Goal: Information Seeking & Learning: Learn about a topic

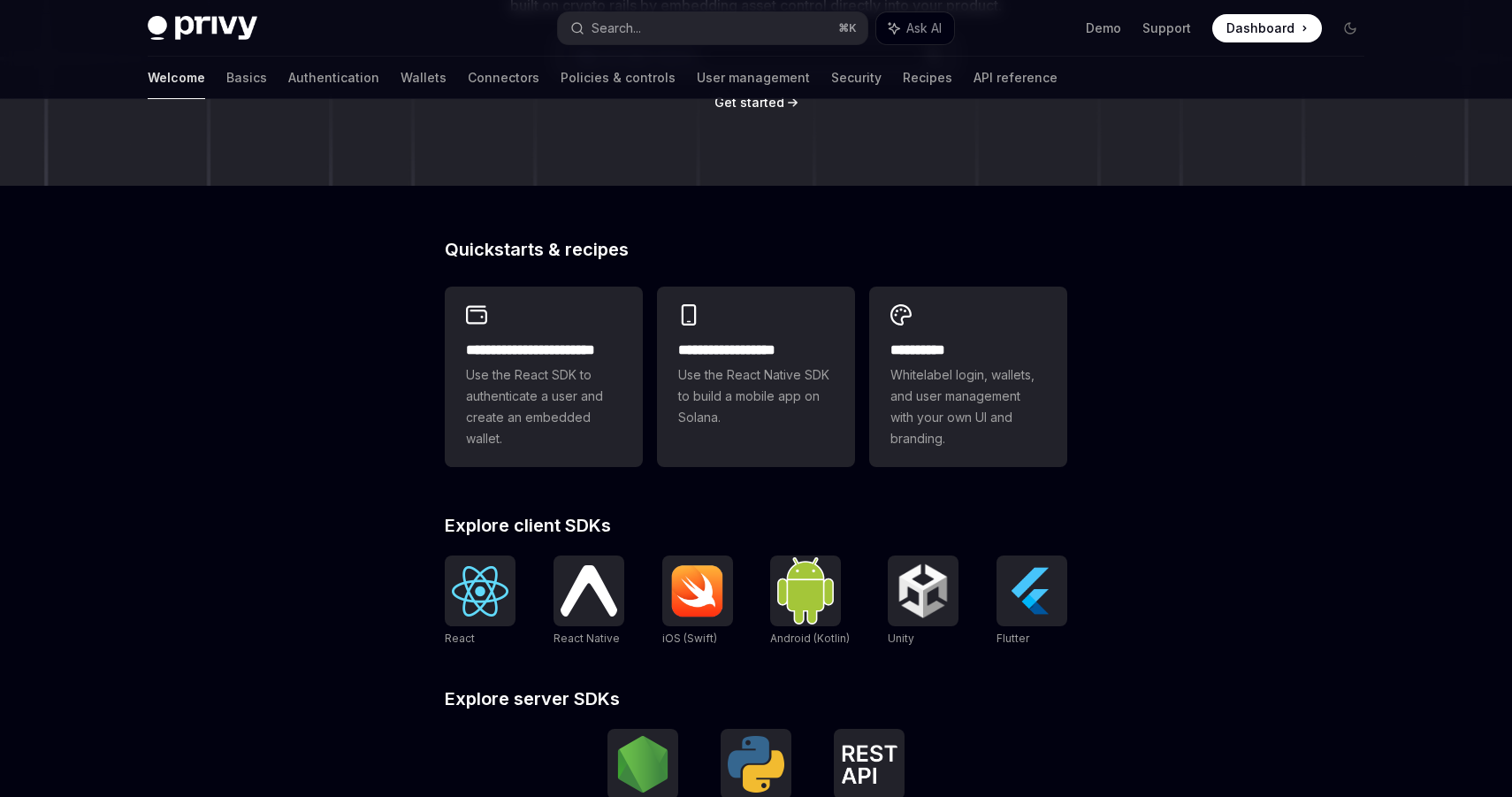
scroll to position [388, 0]
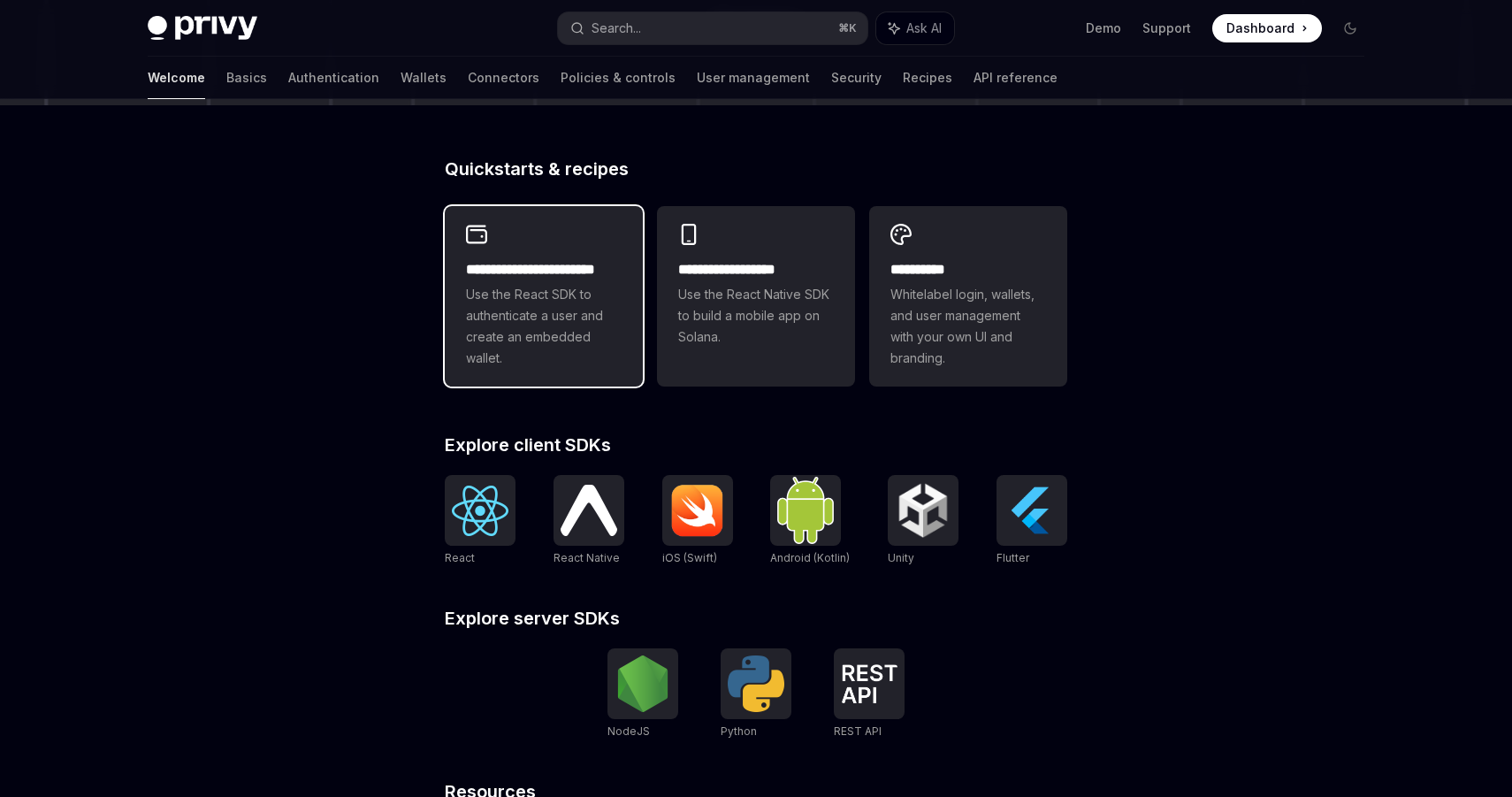
click at [509, 344] on span "Use the React SDK to authenticate a user and create an embedded wallet." at bounding box center [543, 325] width 155 height 85
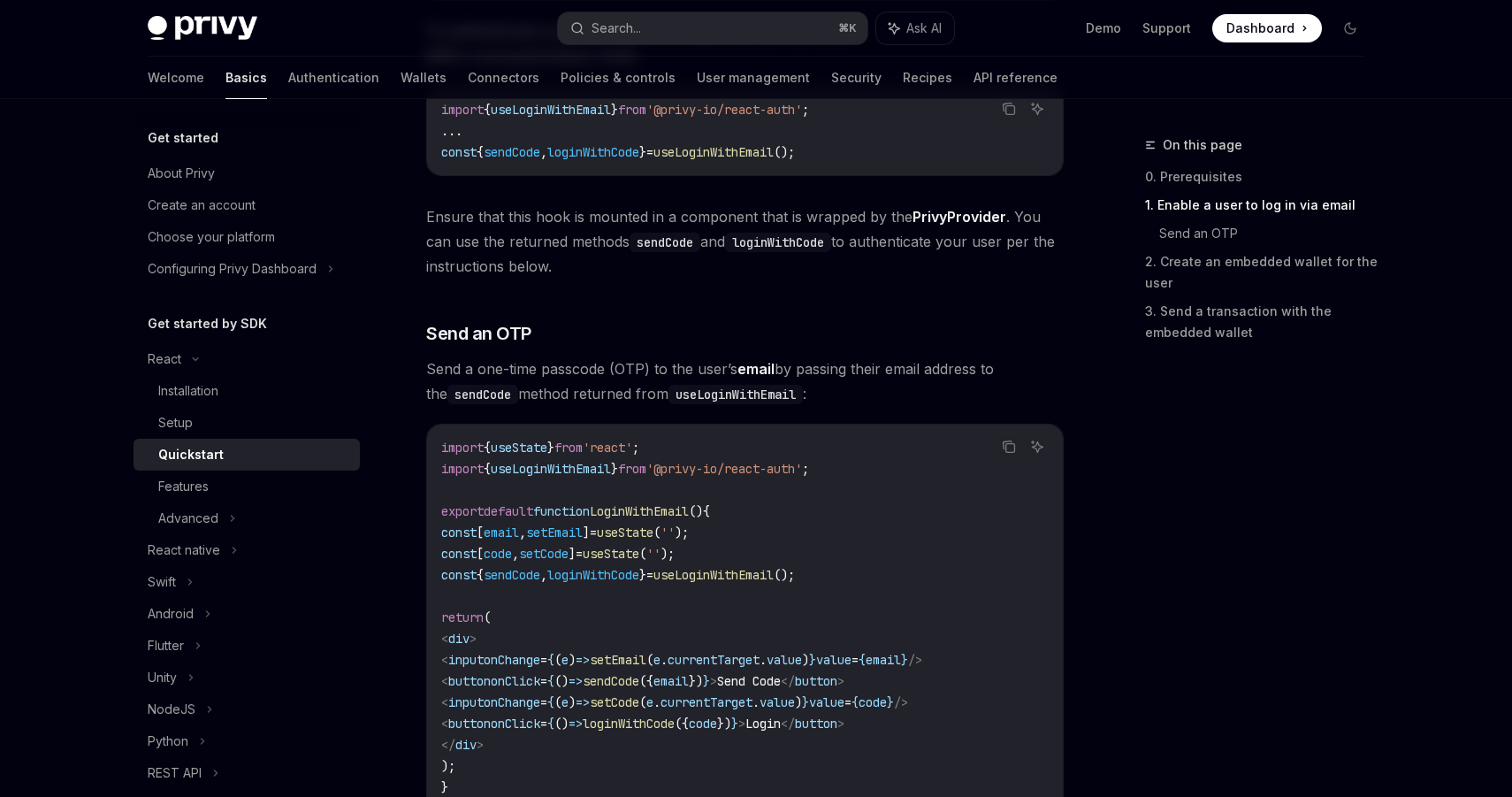
scroll to position [675, 0]
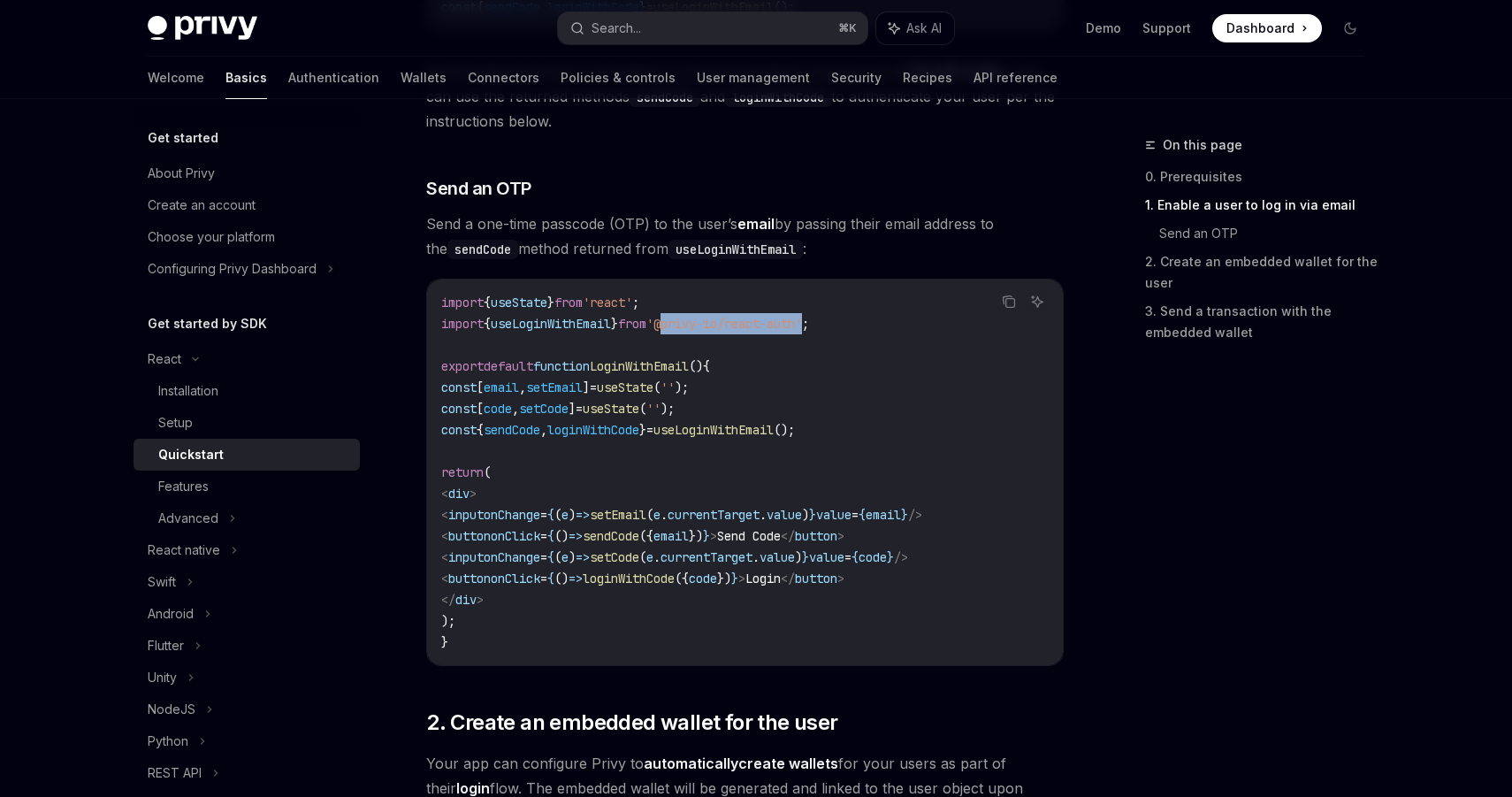
drag, startPoint x: 838, startPoint y: 325, endPoint x: 686, endPoint y: 324, distance: 152.0
click at [686, 324] on span "'@privy-io/react-auth'" at bounding box center [724, 323] width 155 height 16
copy span "@privy-io/react-auth"
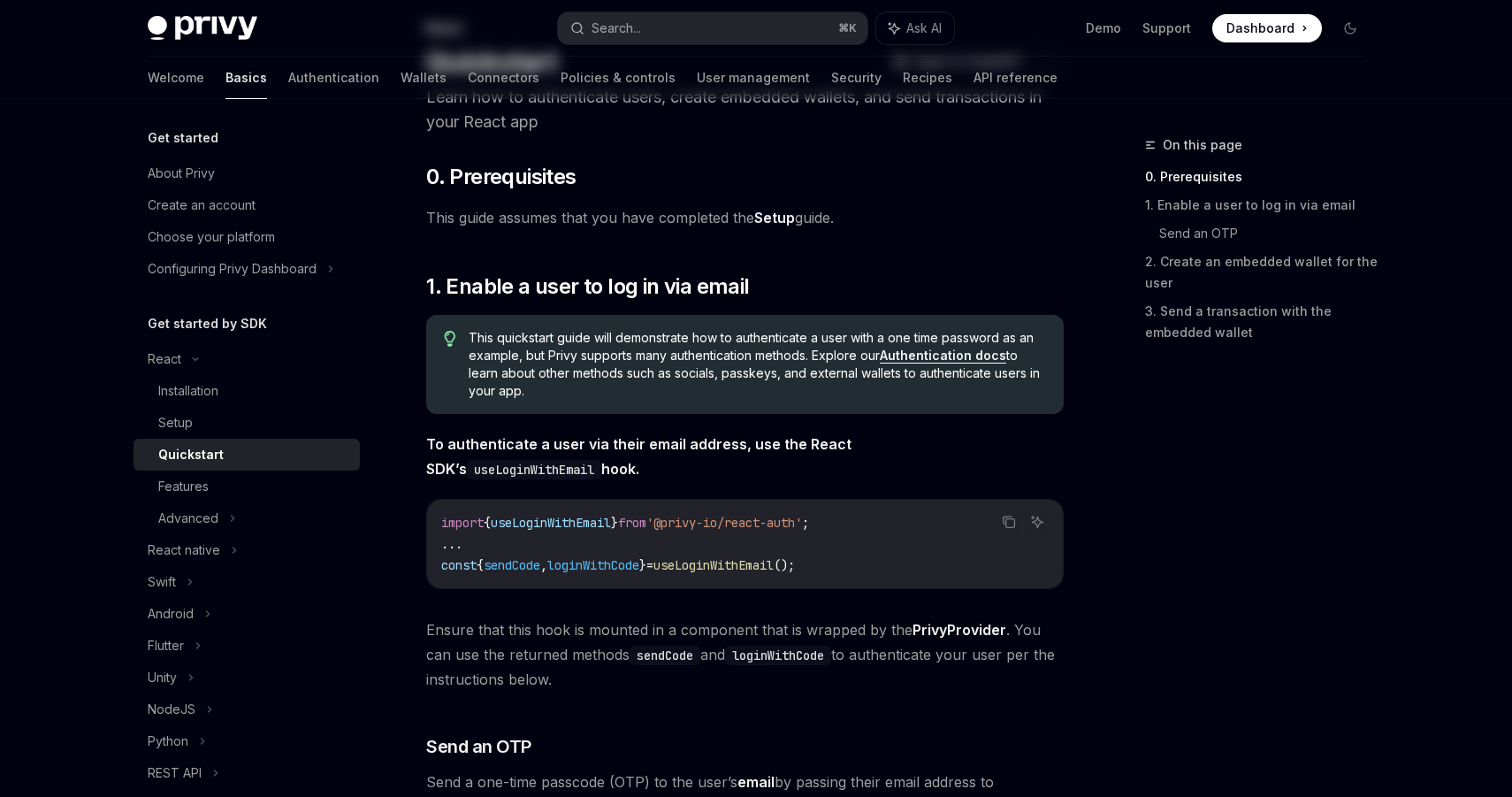
scroll to position [0, 0]
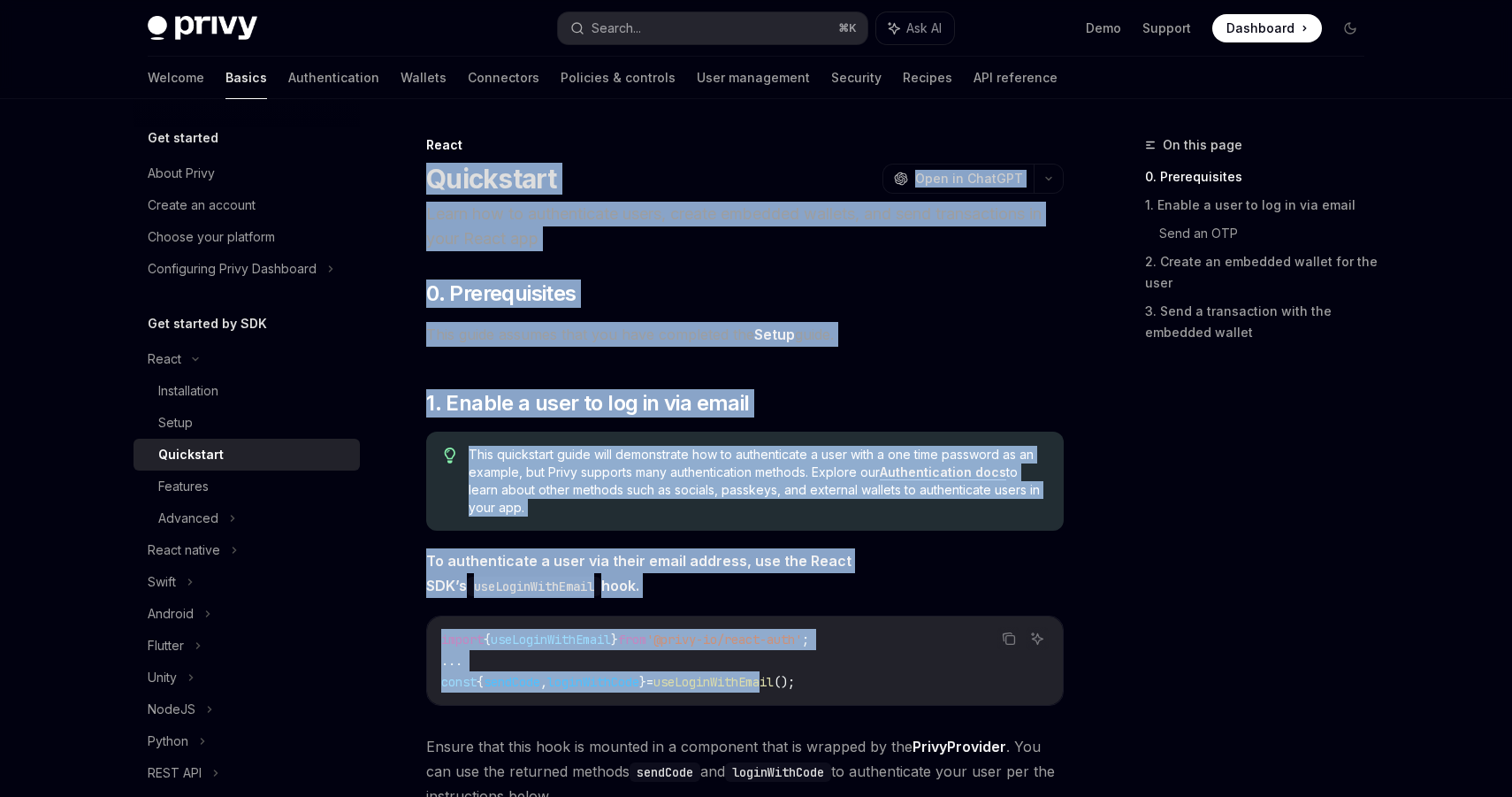
drag, startPoint x: 409, startPoint y: 182, endPoint x: 799, endPoint y: 677, distance: 630.2
click at [984, 169] on button "OpenAI Open in ChatGPT" at bounding box center [958, 178] width 151 height 30
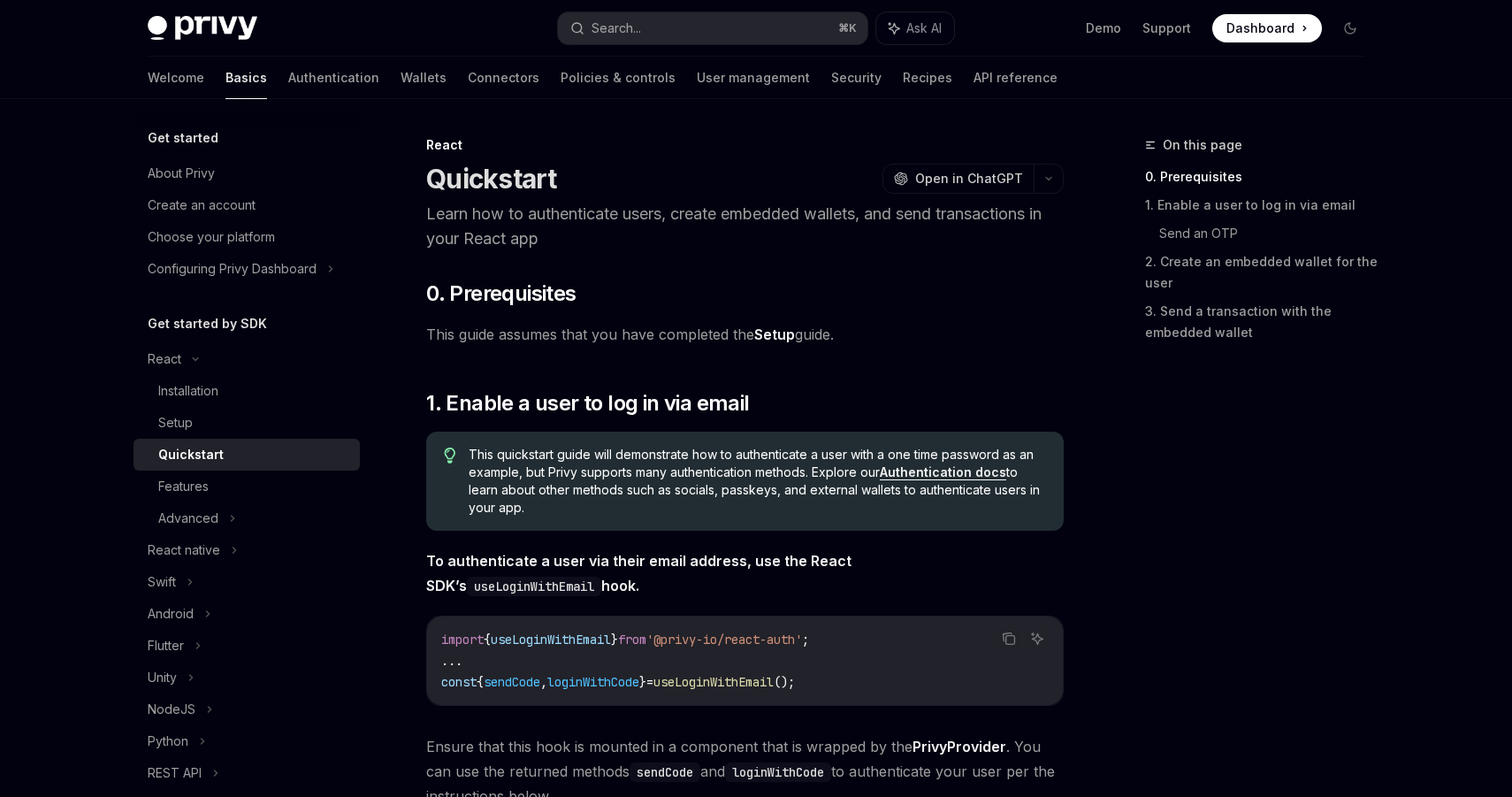
click at [914, 143] on div "React" at bounding box center [744, 145] width 638 height 18
click at [973, 180] on span "Open in ChatGPT" at bounding box center [969, 179] width 107 height 18
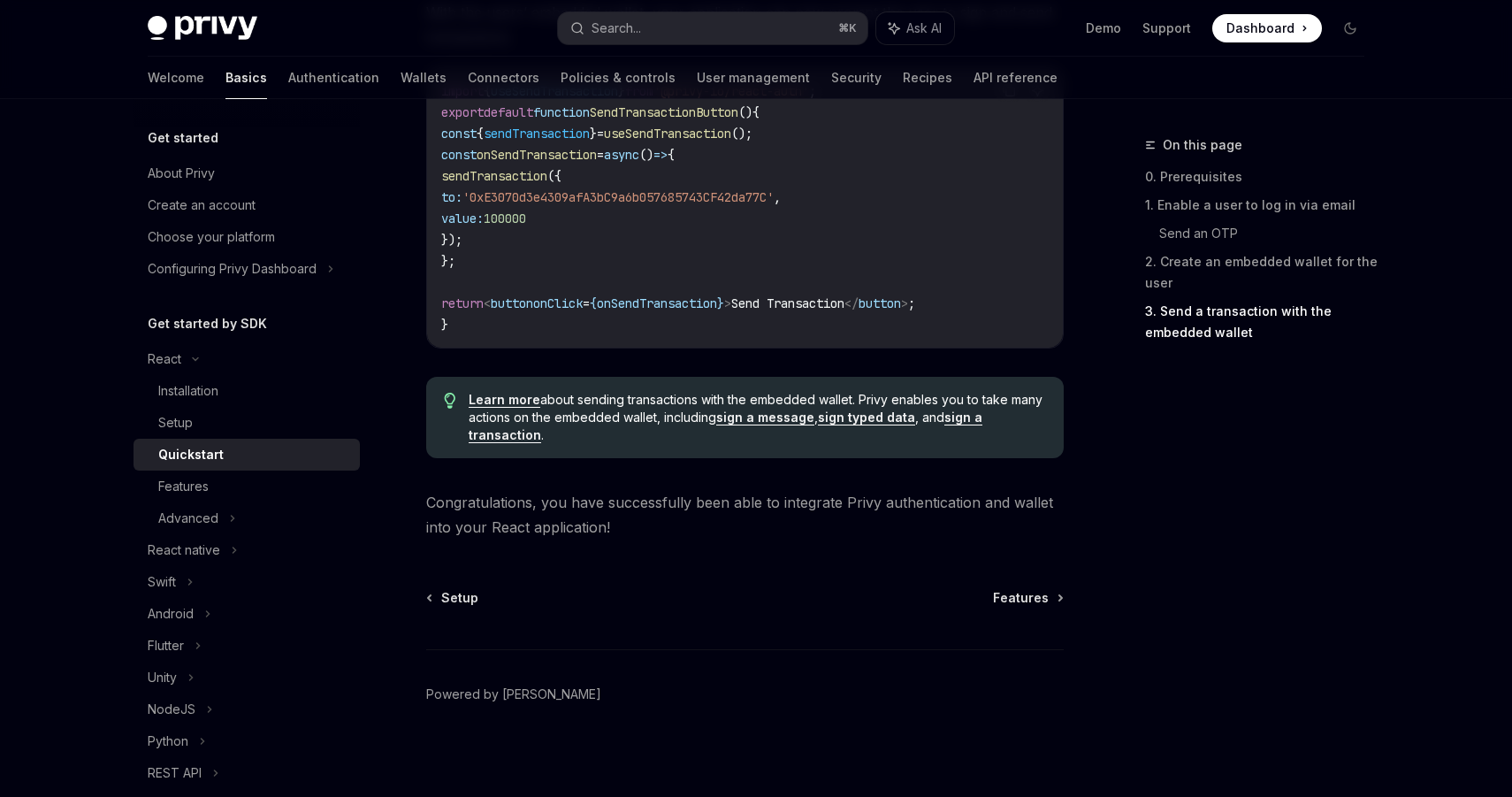
scroll to position [1768, 0]
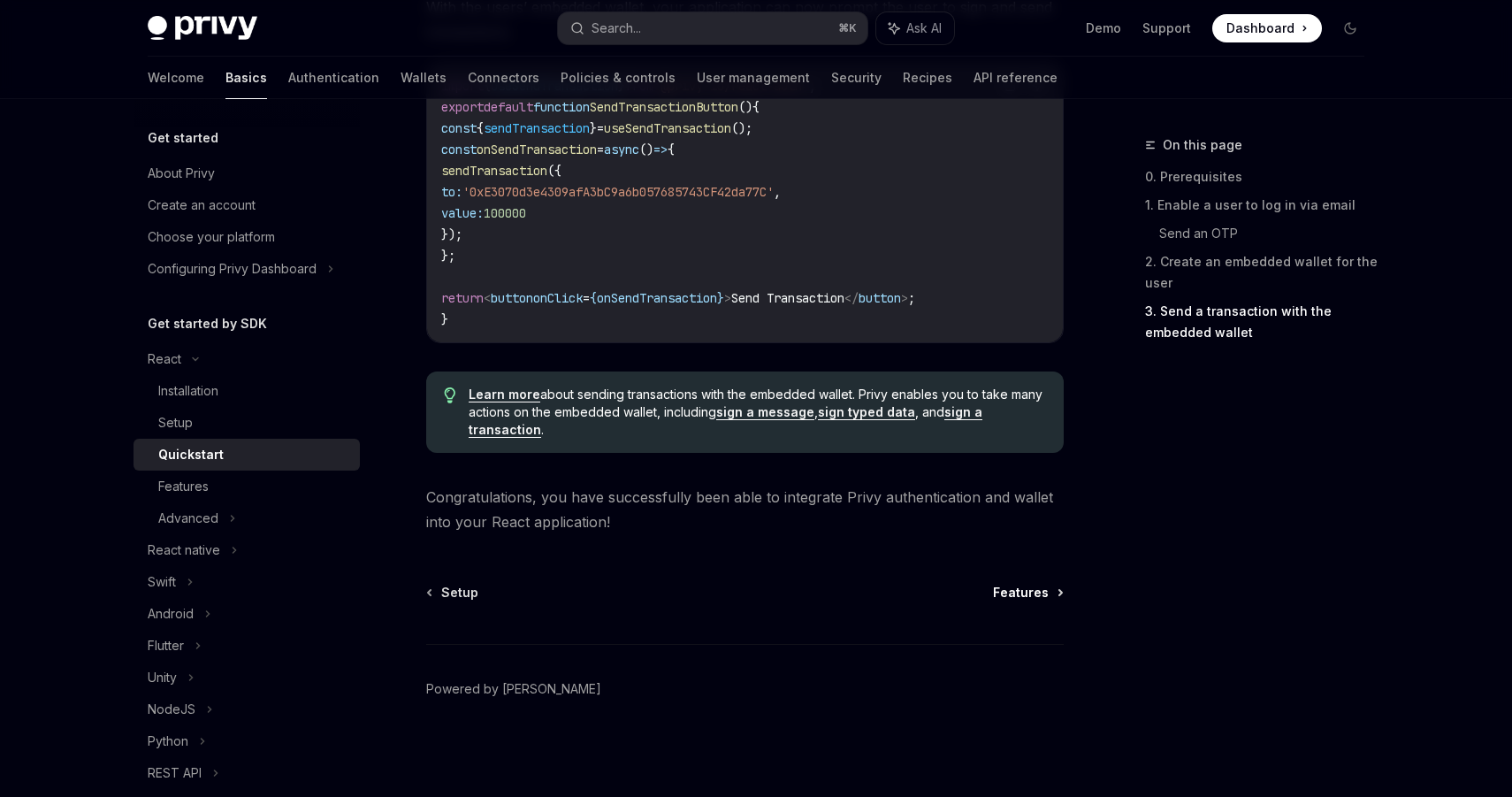
click at [1012, 592] on span "Features" at bounding box center [1021, 593] width 56 height 18
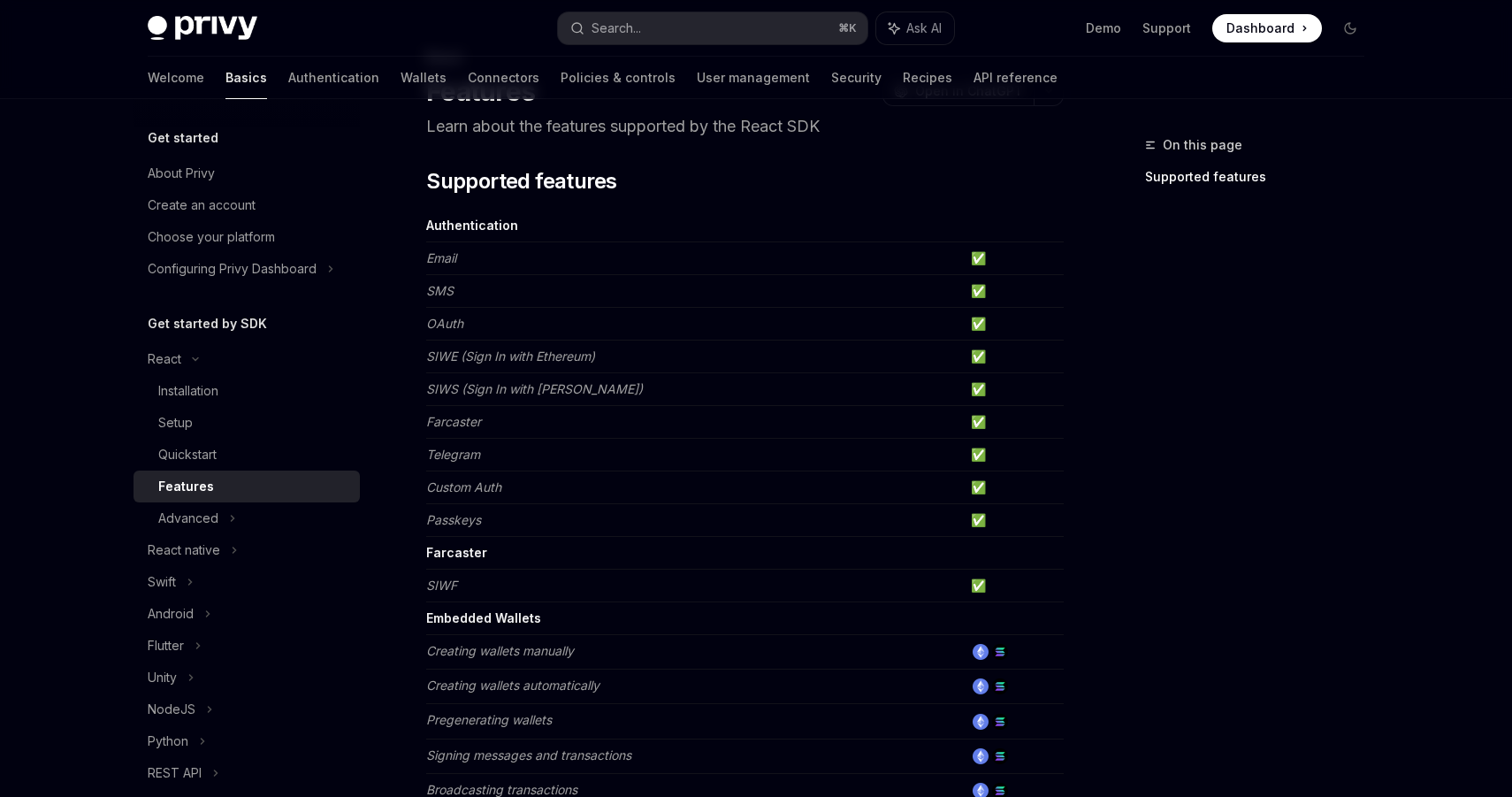
scroll to position [1085, 0]
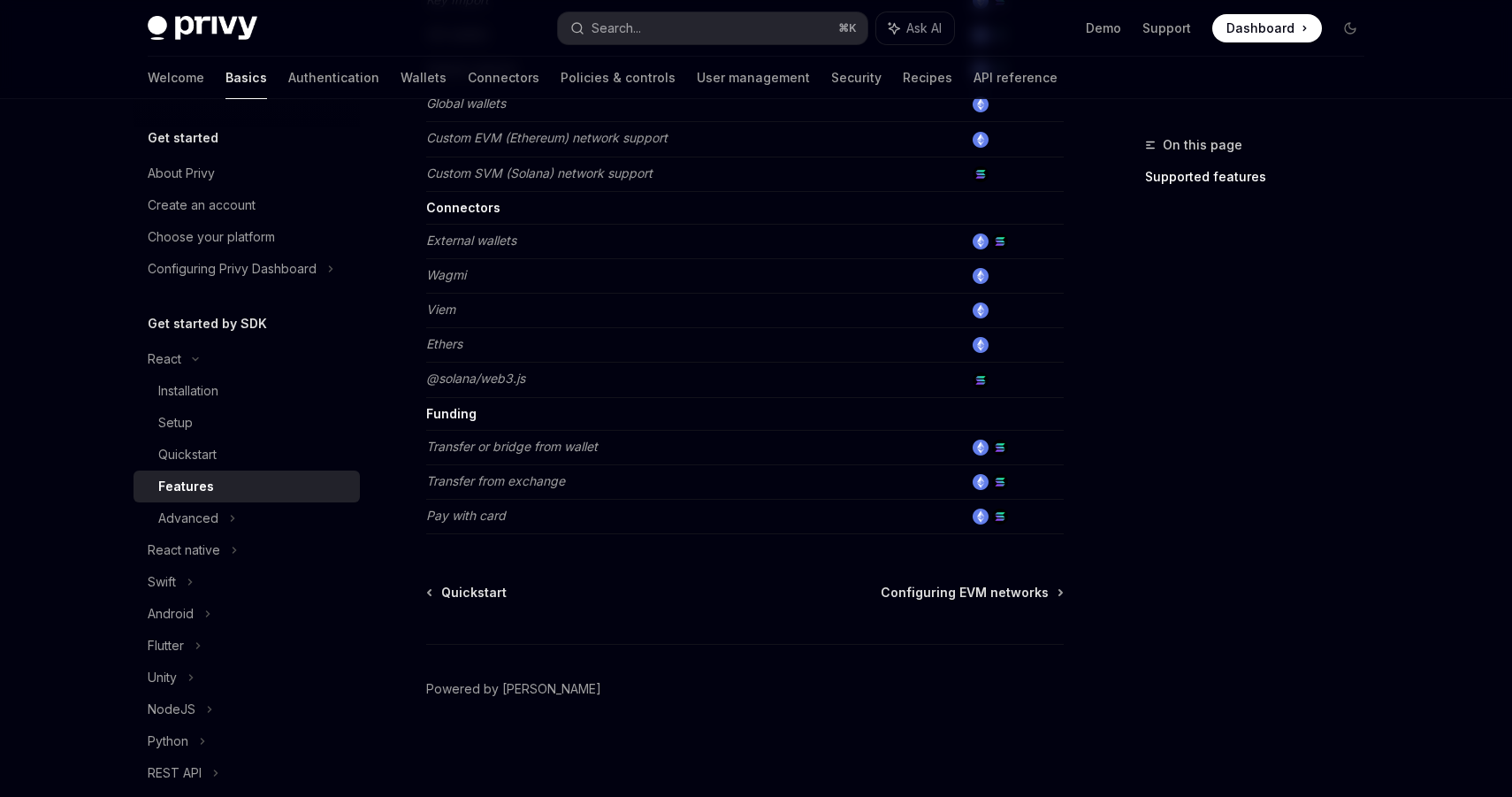
click at [202, 39] on img at bounding box center [202, 28] width 109 height 25
type textarea "*"
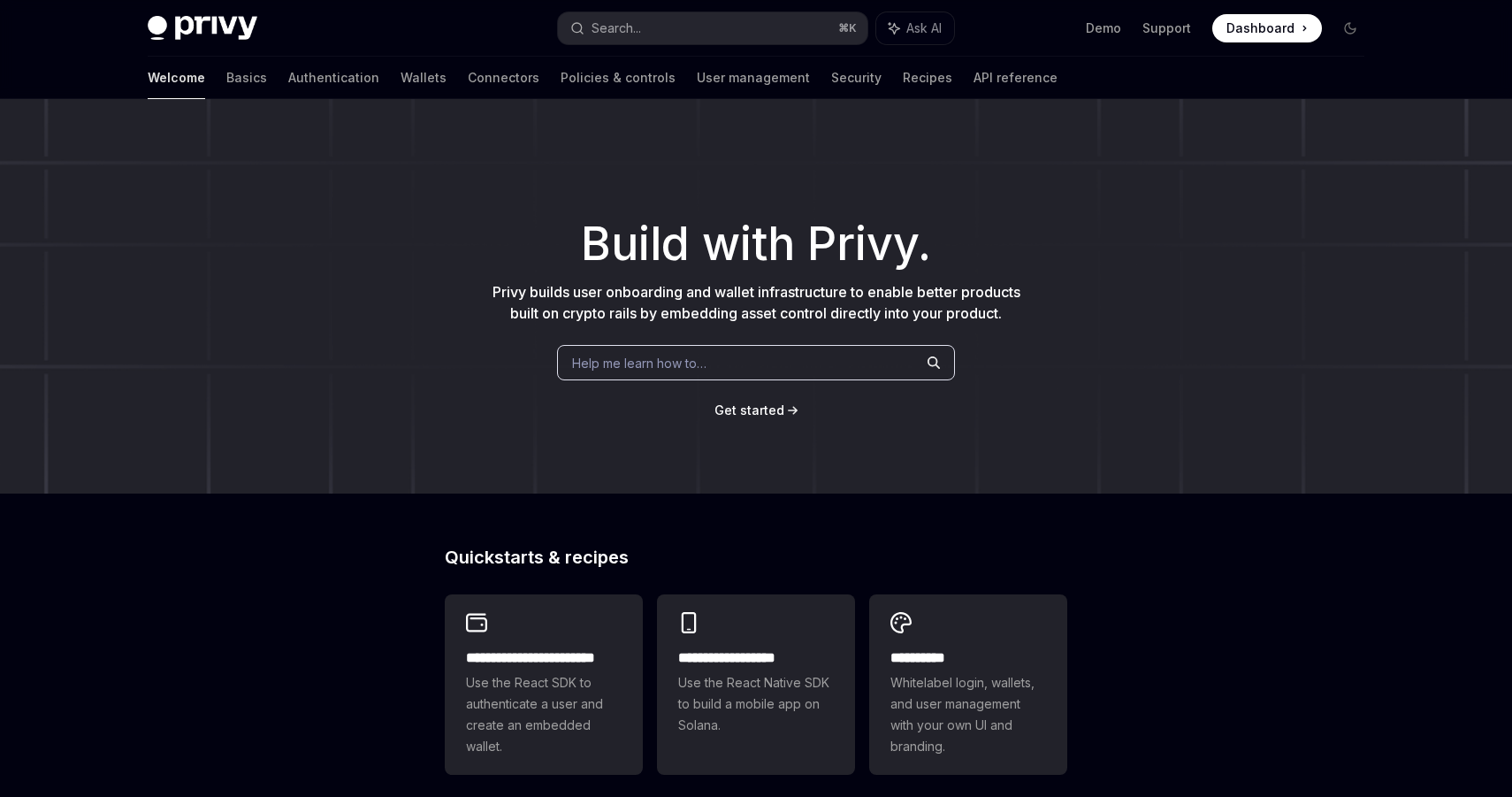
scroll to position [600, 0]
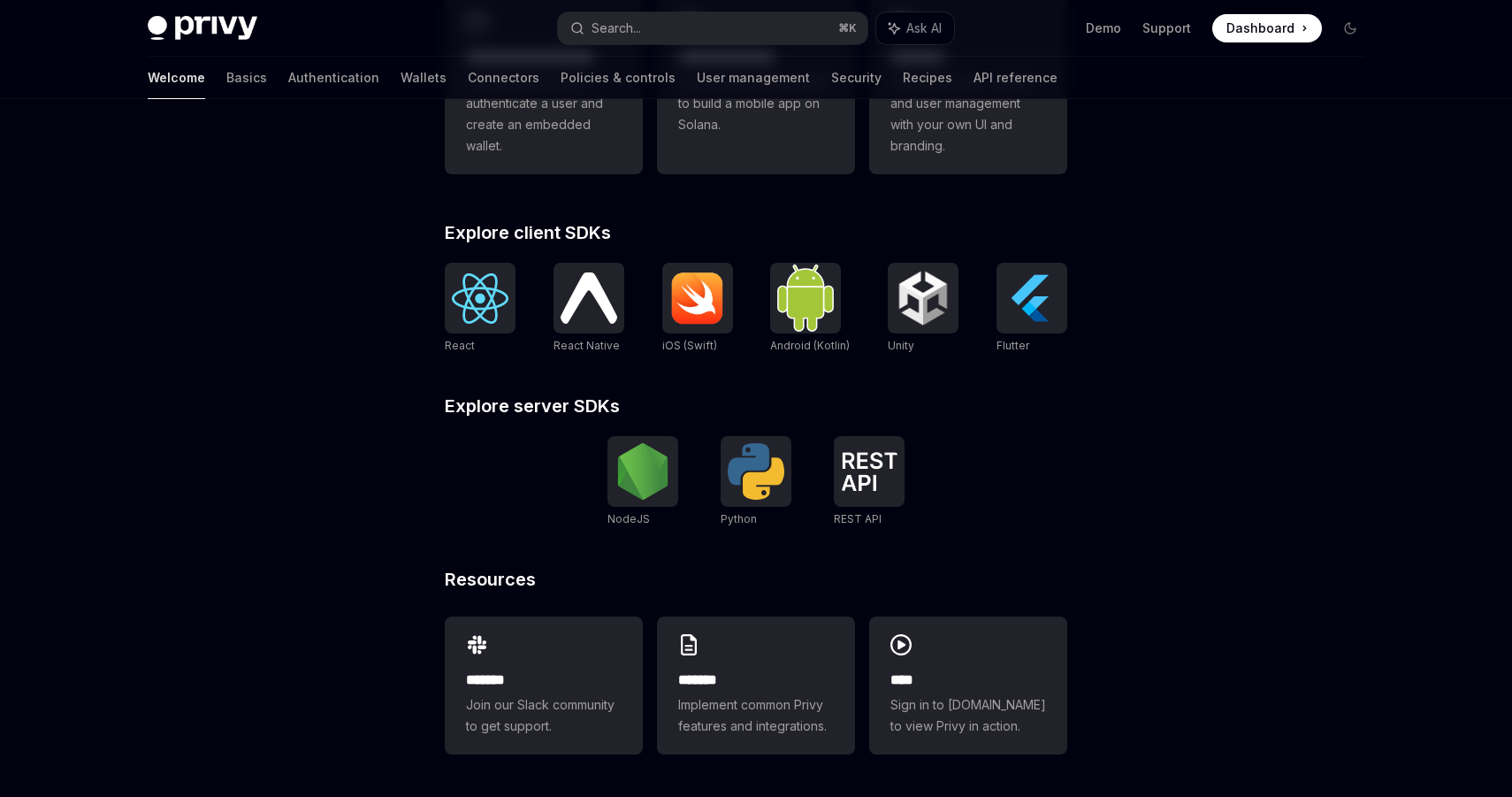
click at [123, 548] on div "**********" at bounding box center [756, 147] width 1512 height 1298
